Goal: Task Accomplishment & Management: Manage account settings

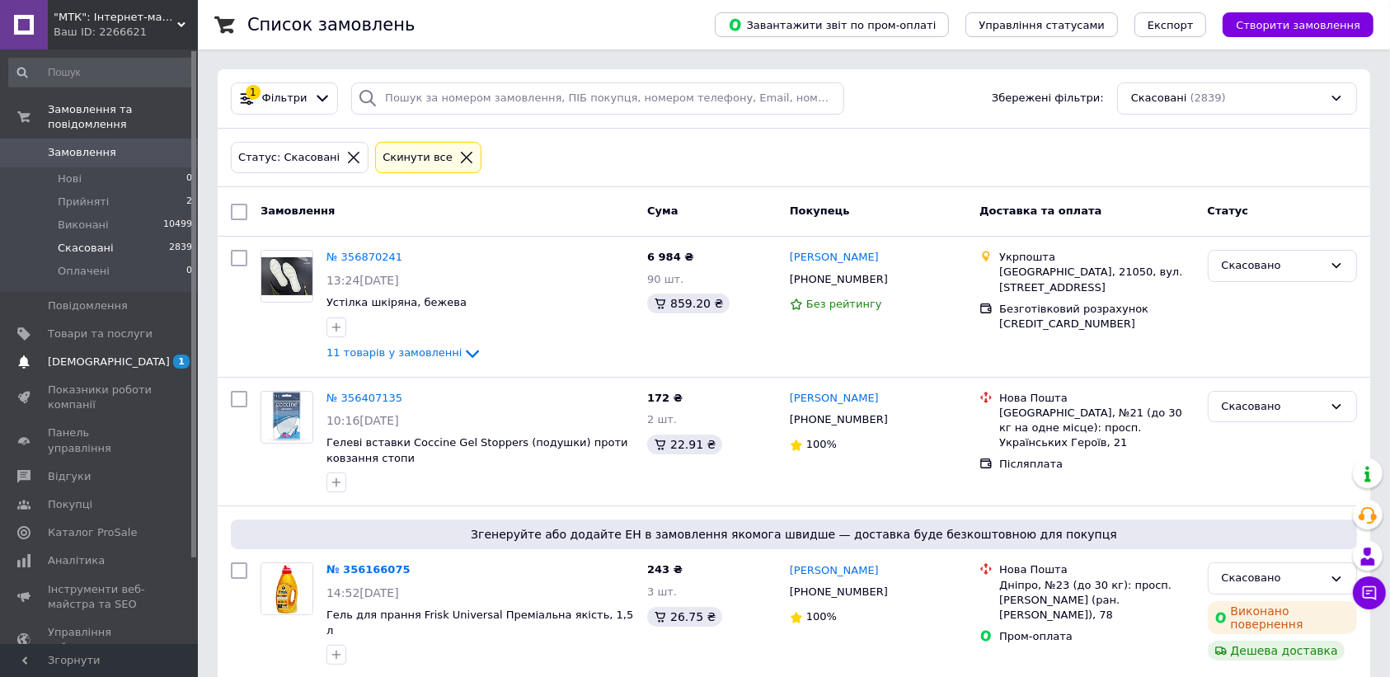
click at [163, 348] on link "[DEMOGRAPHIC_DATA] 1 0" at bounding box center [101, 362] width 202 height 28
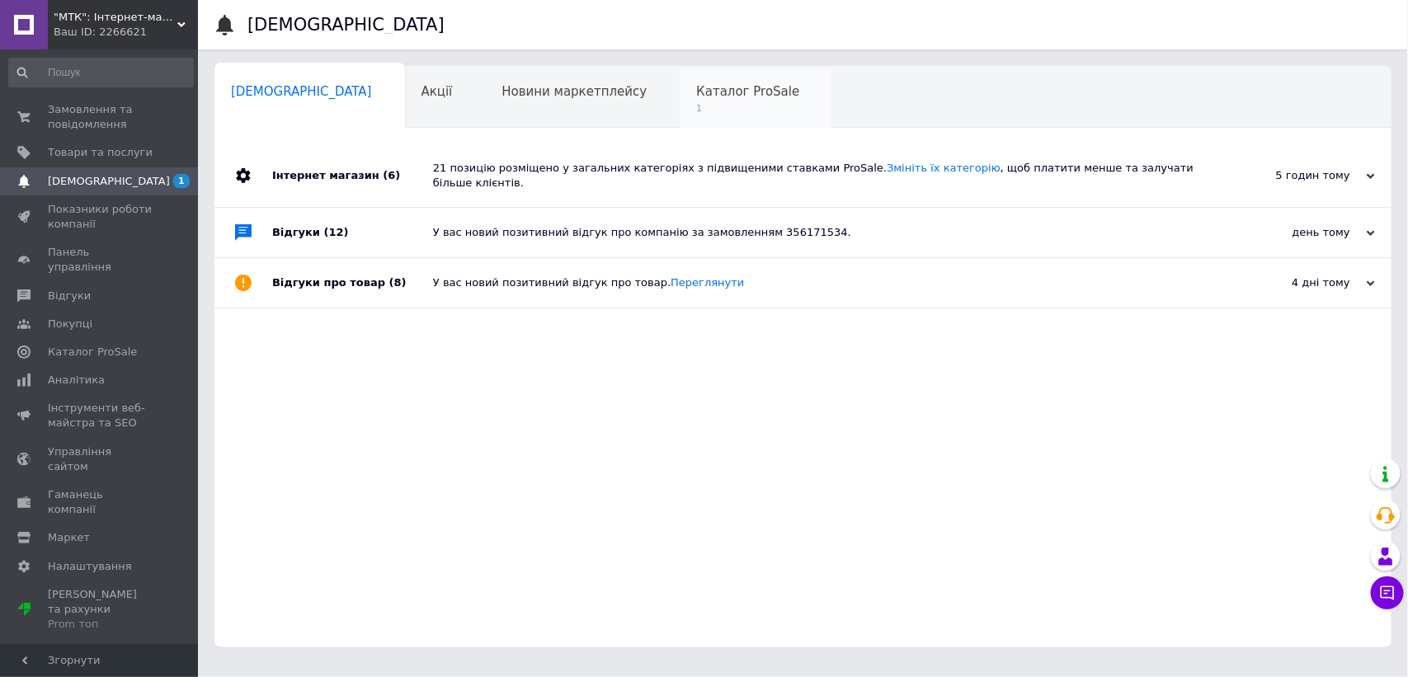
click at [696, 87] on span "Каталог ProSale" at bounding box center [747, 91] width 103 height 15
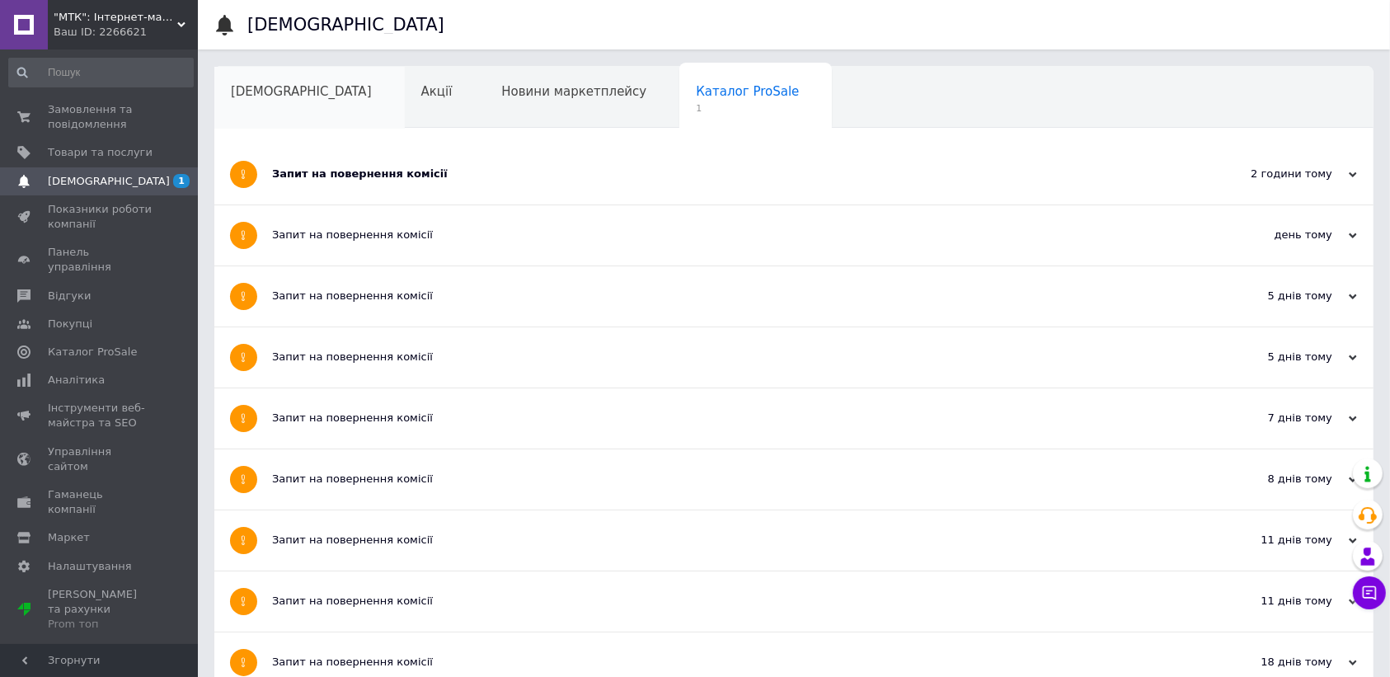
click at [252, 91] on span "[DEMOGRAPHIC_DATA]" at bounding box center [301, 91] width 141 height 15
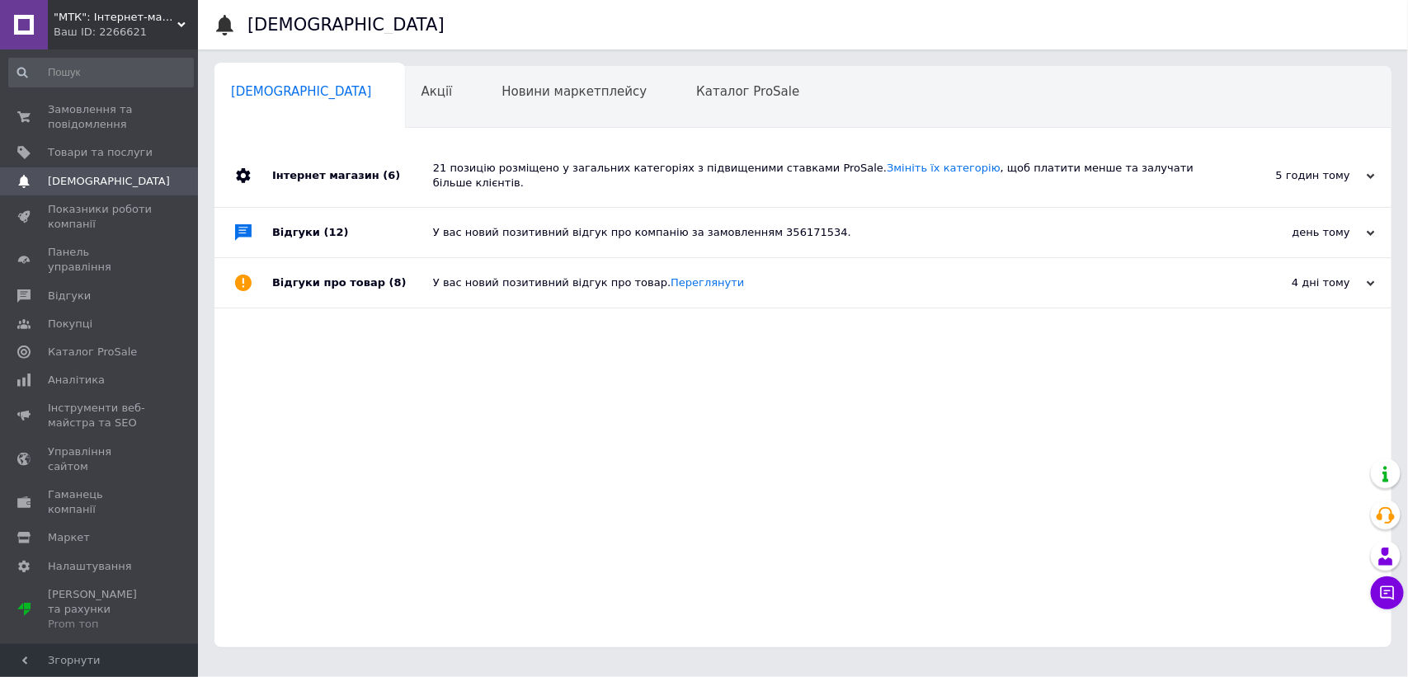
click at [134, 92] on div "Замовлення та повідомлення 0 0 Товари та послуги Сповіщення 0 Показники роботи …" at bounding box center [101, 348] width 202 height 599
click at [134, 100] on link "Замовлення та повідомлення 0 0" at bounding box center [101, 117] width 202 height 43
